Goal: Navigation & Orientation: Find specific page/section

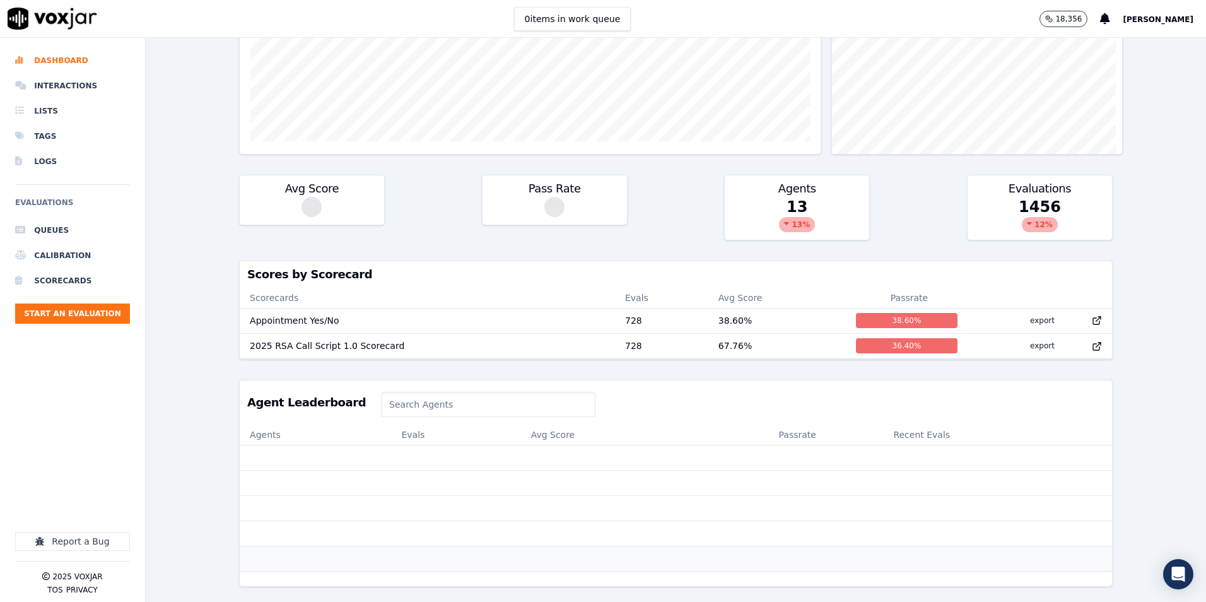
scroll to position [303, 0]
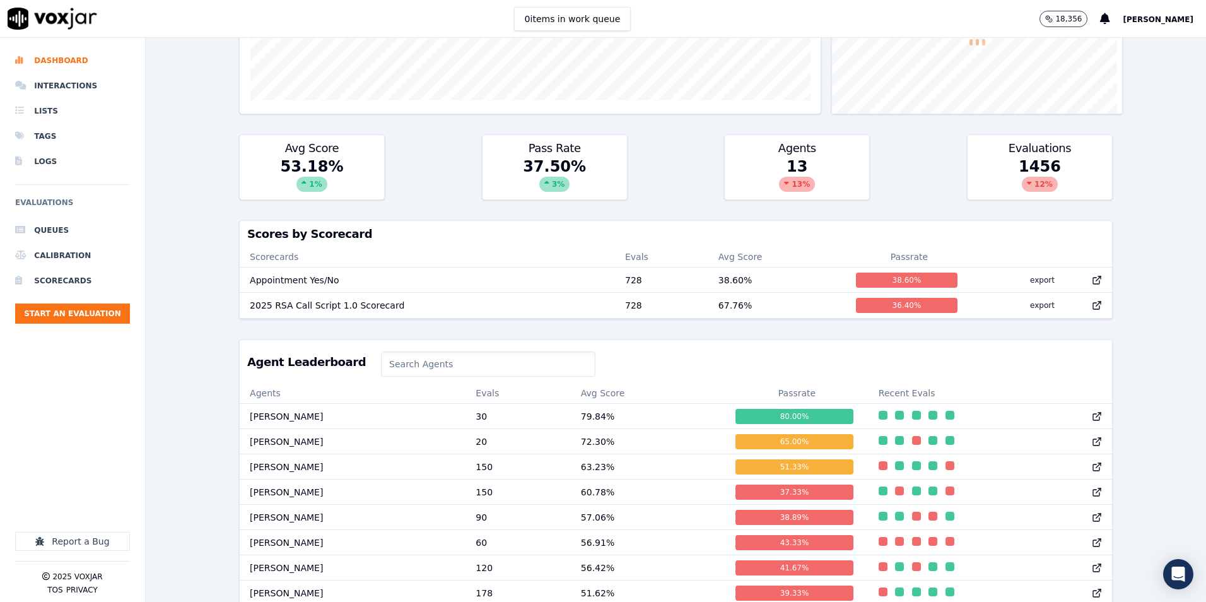
scroll to position [332, 0]
